Goal: Find specific page/section

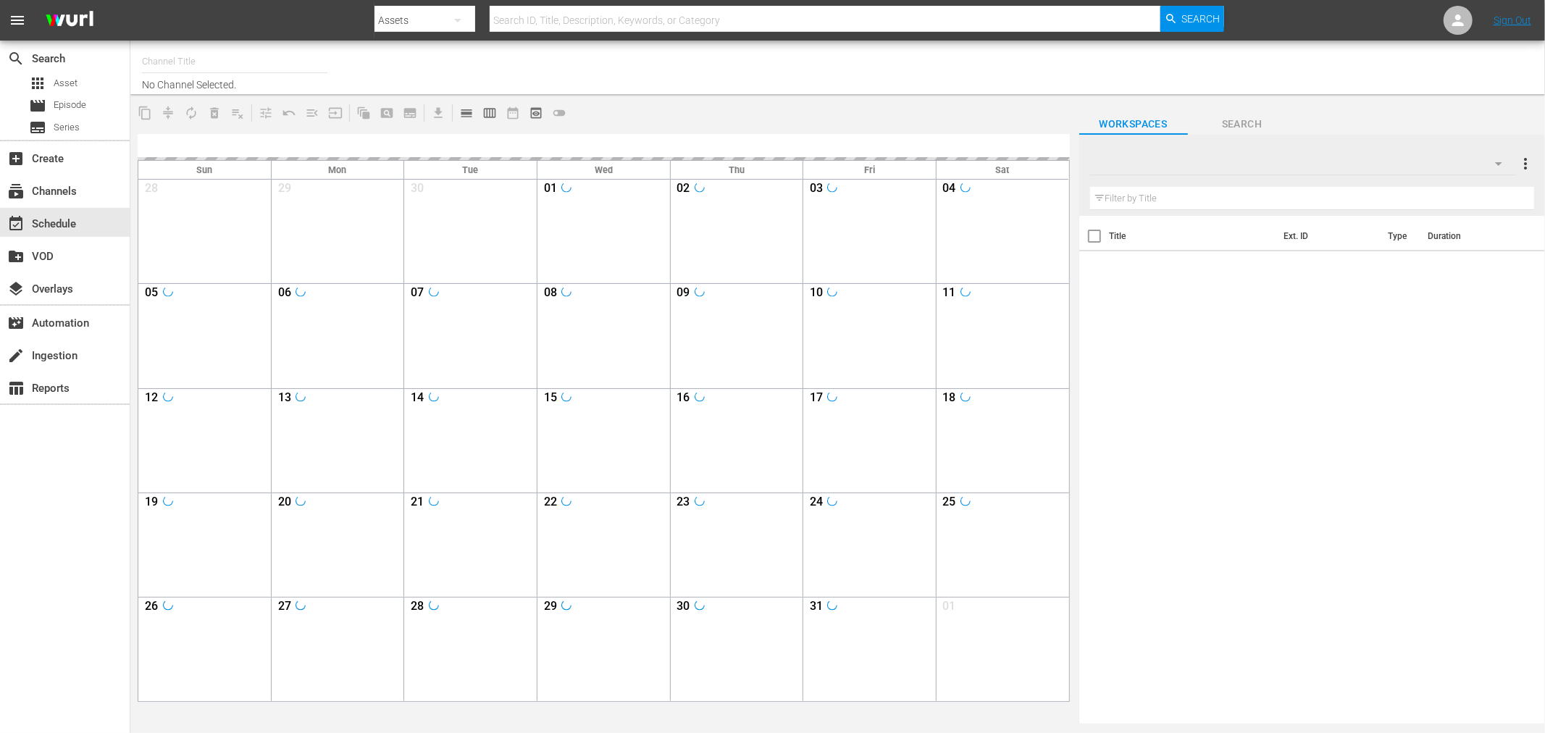
type input "Soul Flix (1949)"
